Goal: Transaction & Acquisition: Purchase product/service

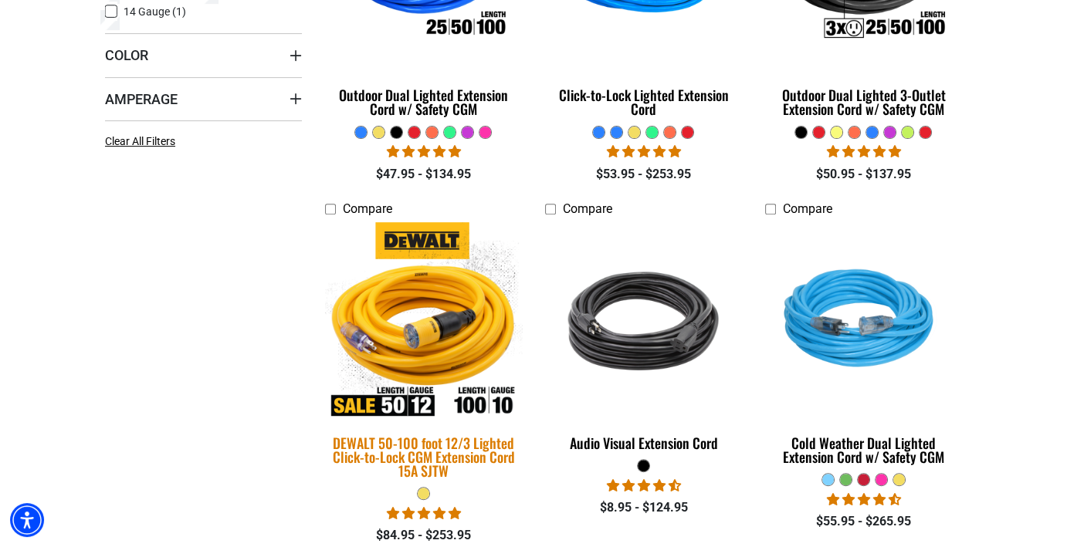
scroll to position [695, 0]
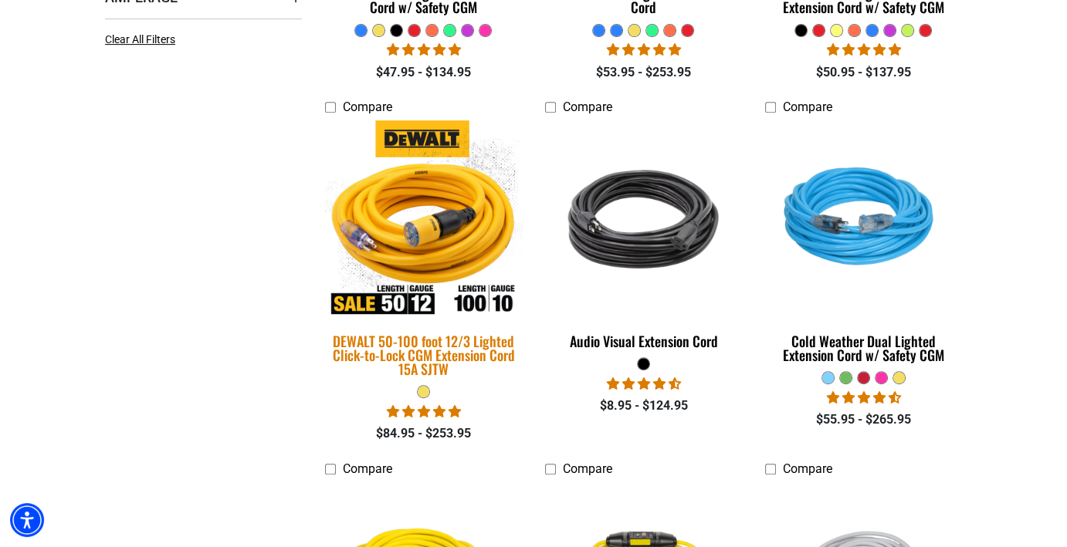
click at [469, 358] on div "DEWALT 50-100 foot 12/3 Lighted Click-to-Lock CGM Extension Cord 15A SJTW" at bounding box center [423, 355] width 197 height 42
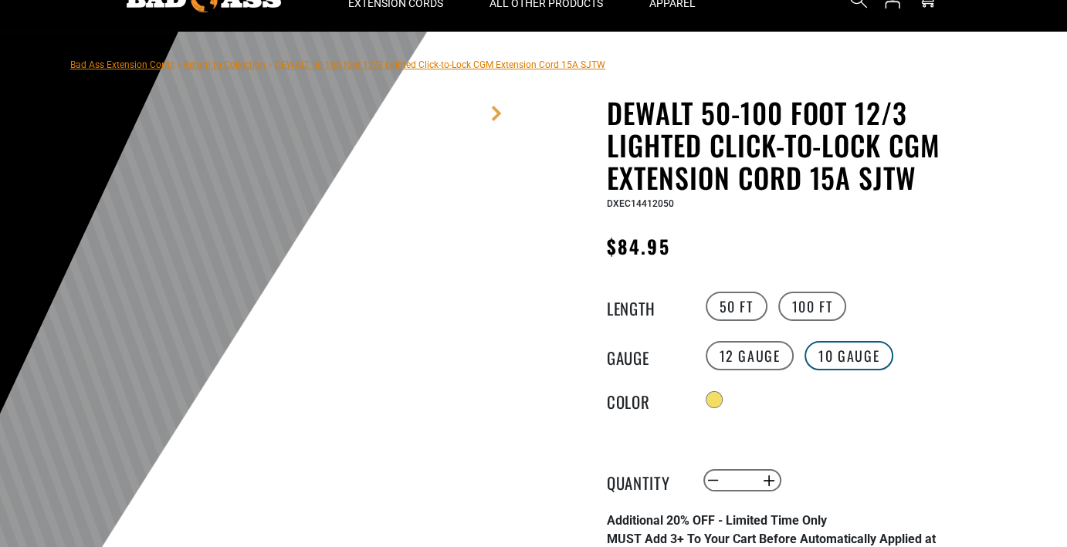
scroll to position [154, 0]
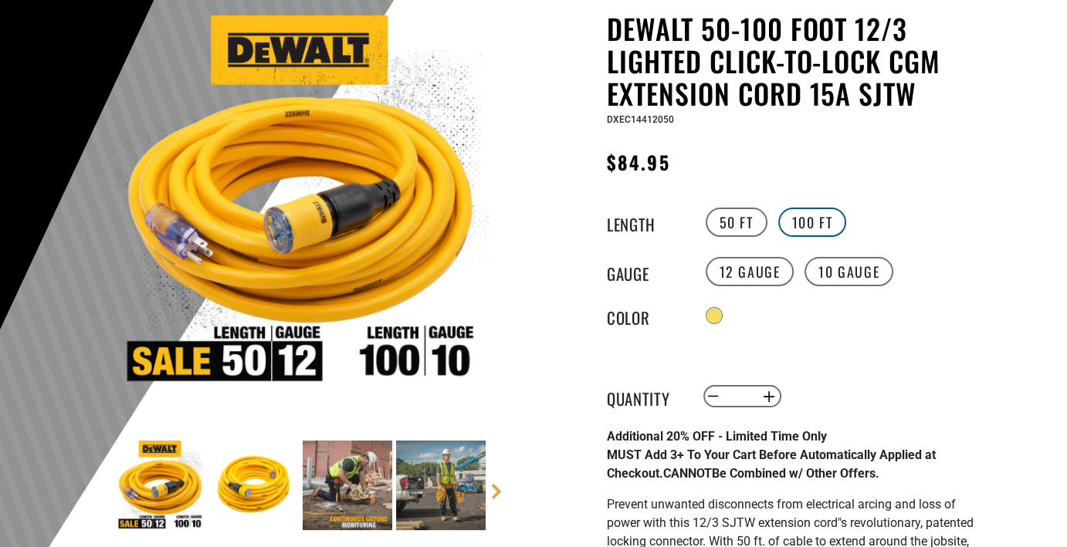
click at [809, 217] on label "100 FT" at bounding box center [812, 222] width 69 height 29
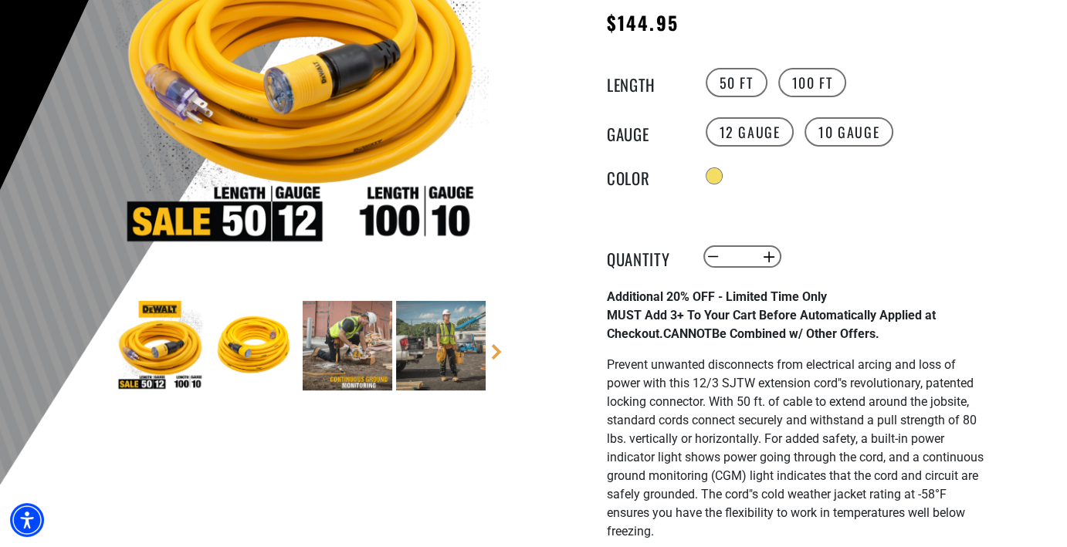
scroll to position [309, 0]
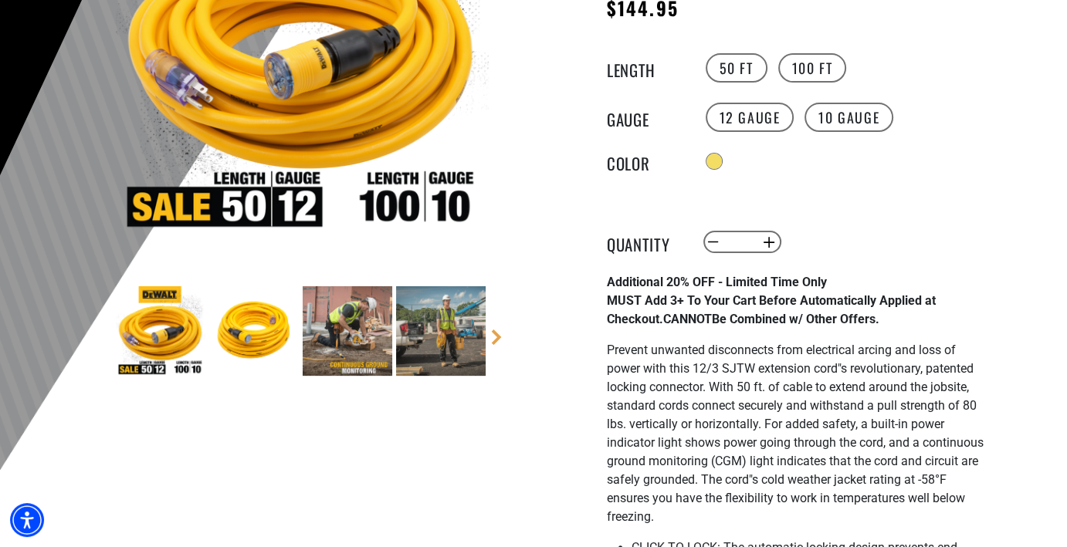
click at [164, 340] on img at bounding box center [161, 331] width 90 height 90
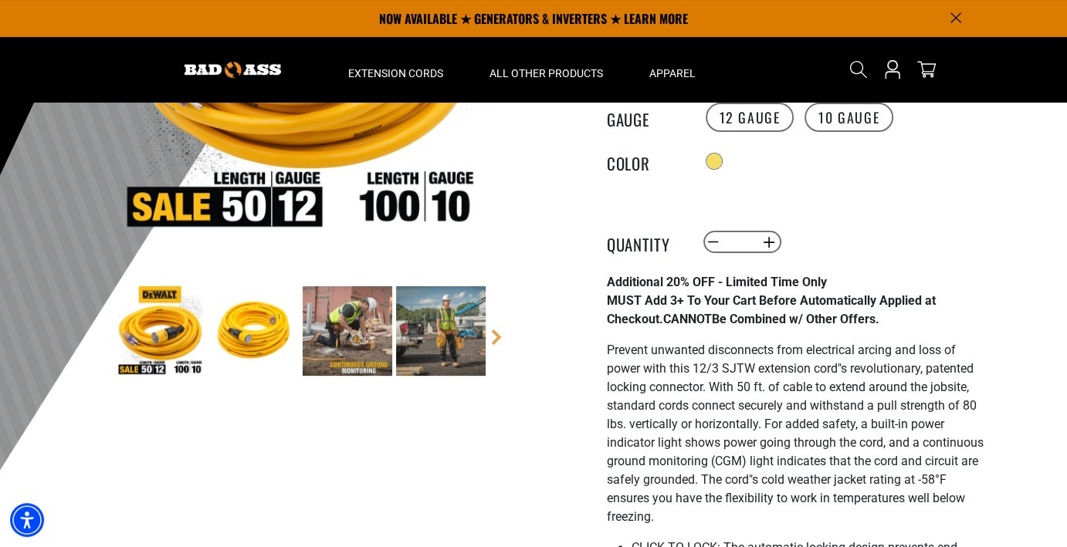
click at [224, 354] on img at bounding box center [254, 331] width 90 height 90
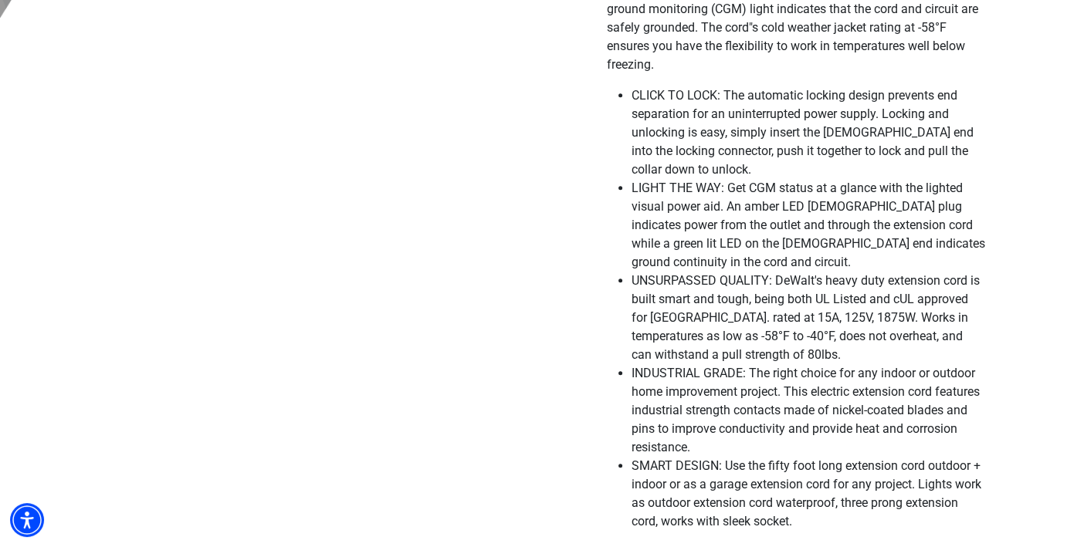
scroll to position [772, 0]
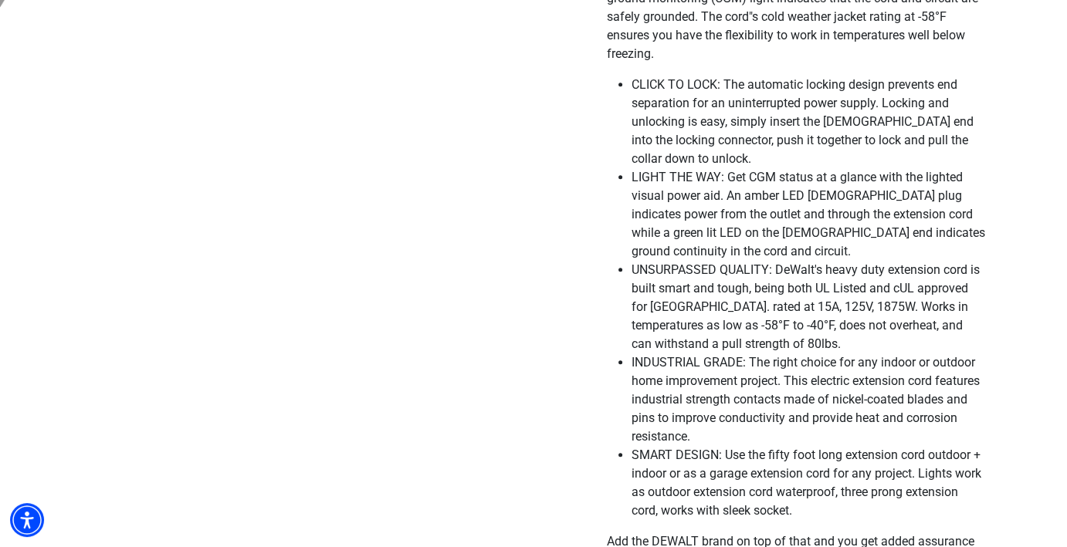
click at [760, 313] on span "UNSURPASSED QUALITY: DeWalt's heavy duty extension cord is built smart and toug…" at bounding box center [806, 307] width 348 height 89
drag, startPoint x: 812, startPoint y: 314, endPoint x: 859, endPoint y: 317, distance: 46.5
click at [859, 317] on span "UNSURPASSED QUALITY: DeWalt's heavy duty extension cord is built smart and toug…" at bounding box center [806, 307] width 348 height 89
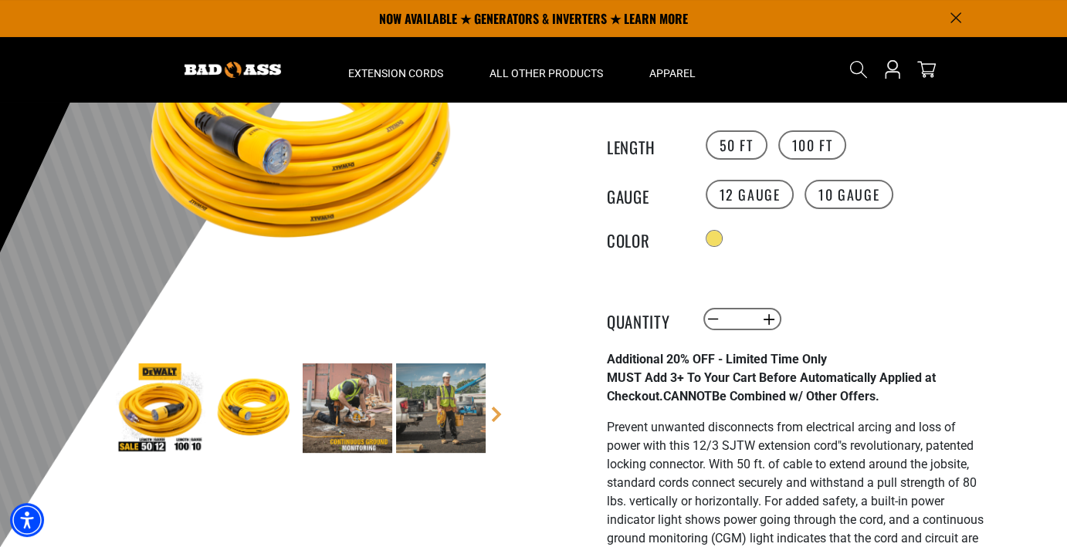
scroll to position [0, 0]
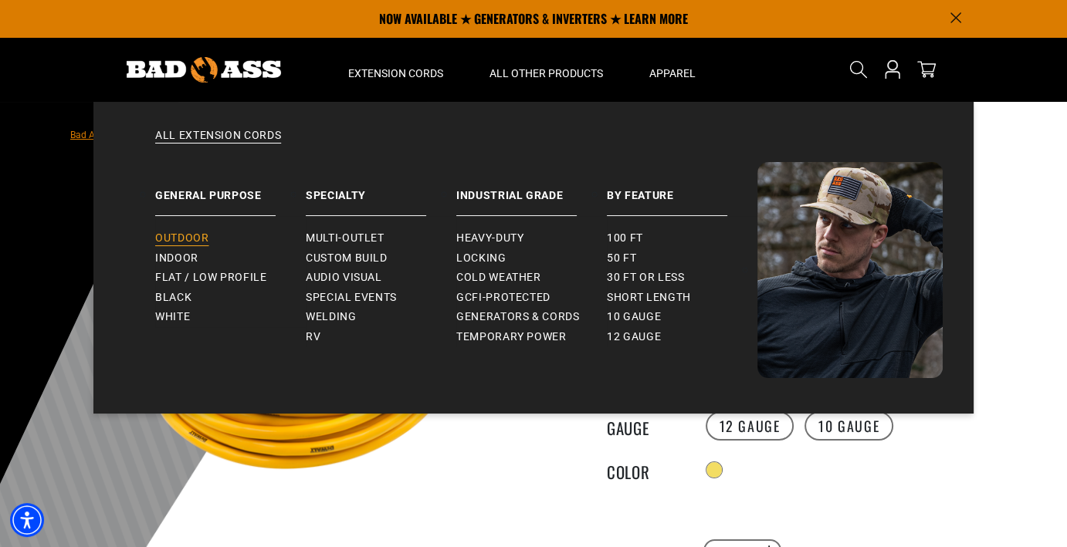
click at [202, 238] on span "Outdoor" at bounding box center [181, 239] width 53 height 14
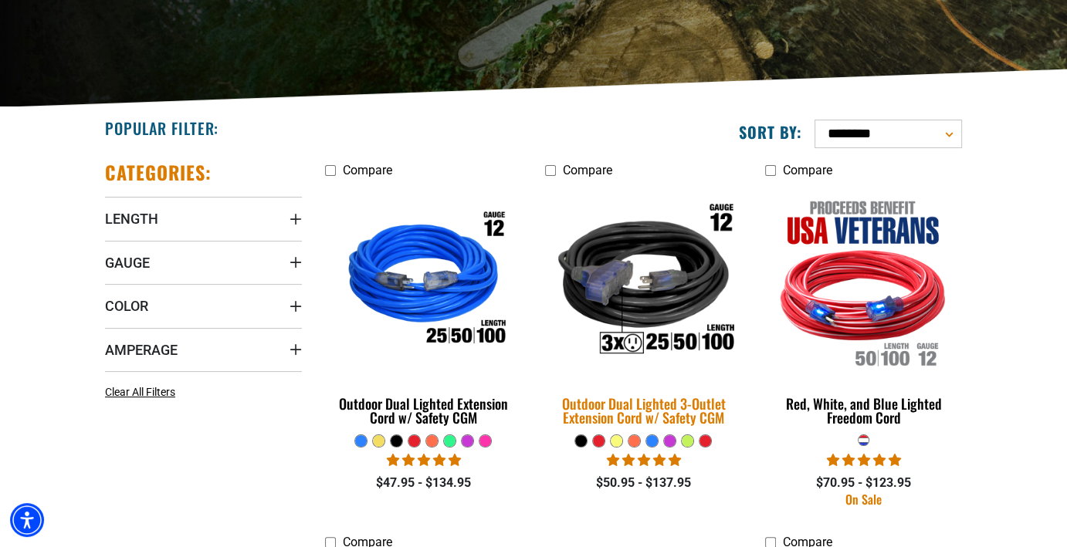
scroll to position [386, 0]
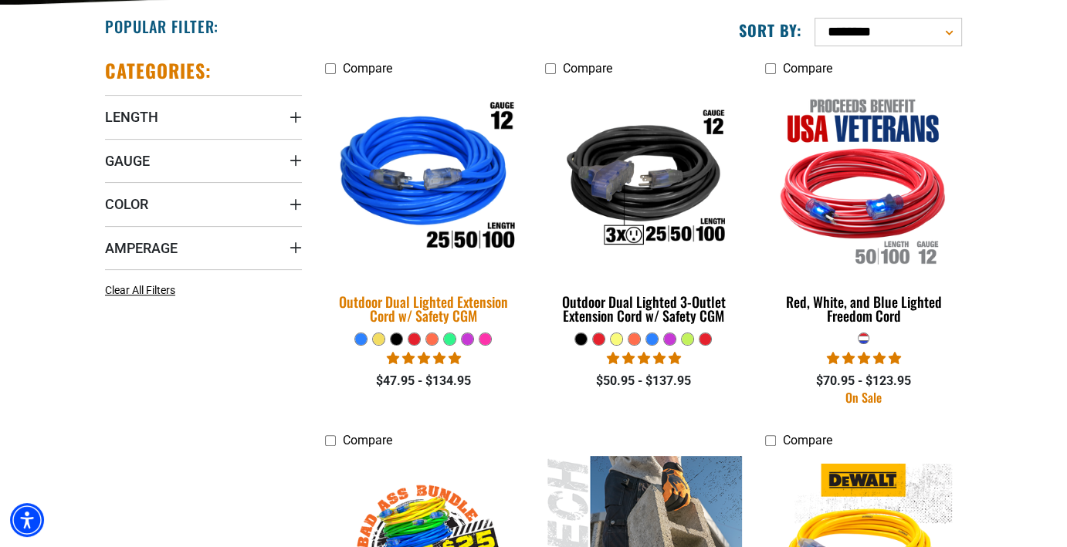
click at [458, 205] on img at bounding box center [424, 180] width 216 height 198
